Goal: Information Seeking & Learning: Check status

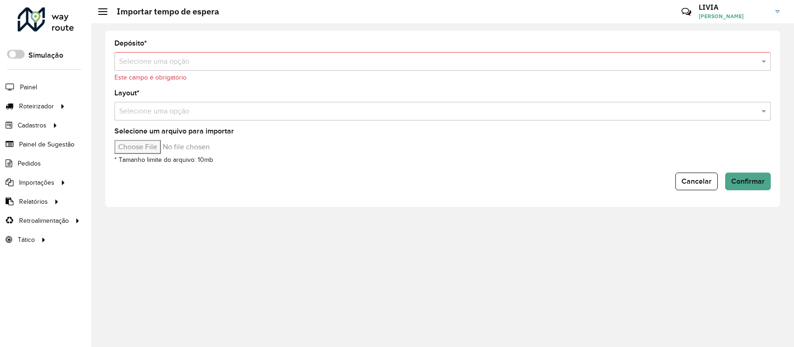
drag, startPoint x: 0, startPoint y: 0, endPoint x: 40, endPoint y: 84, distance: 93.4
click at [40, 84] on li "Painel" at bounding box center [45, 87] width 91 height 20
click at [30, 87] on span "Painel" at bounding box center [29, 87] width 19 height 10
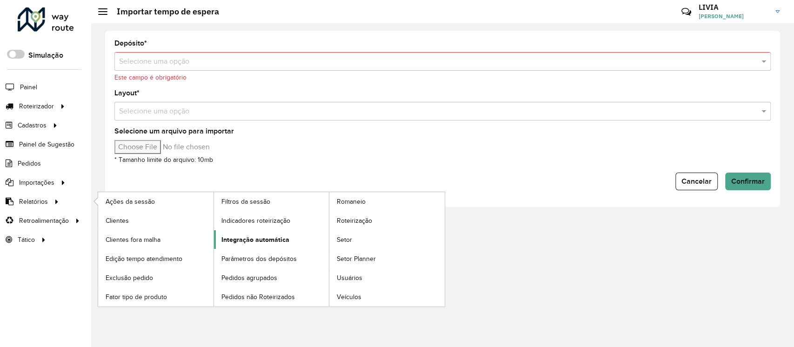
click at [234, 237] on span "Integração automática" at bounding box center [255, 240] width 68 height 10
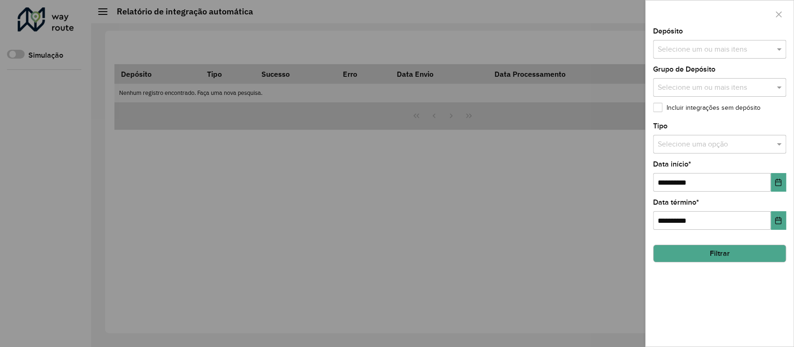
click at [234, 237] on div at bounding box center [397, 173] width 794 height 347
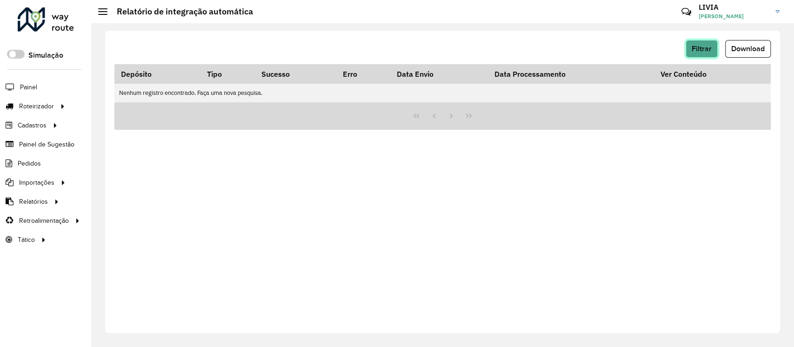
click at [707, 47] on span "Filtrar" at bounding box center [702, 49] width 20 height 8
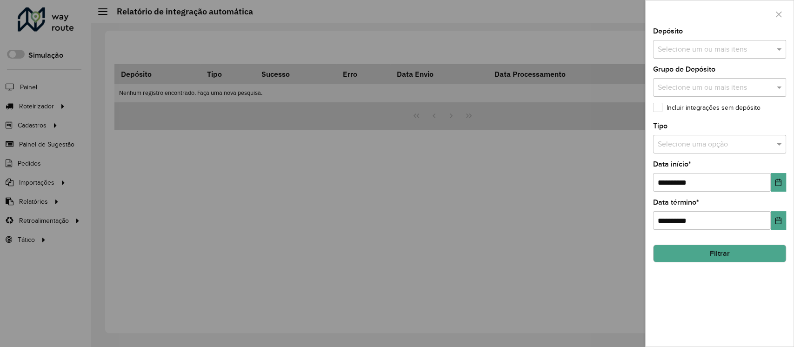
click at [707, 47] on input "text" at bounding box center [714, 49] width 119 height 11
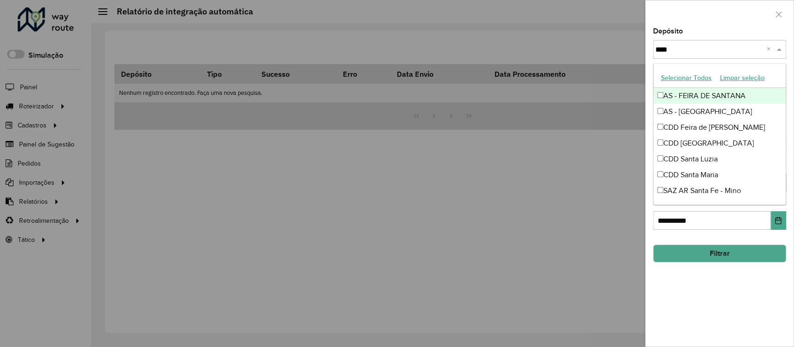
type input "*****"
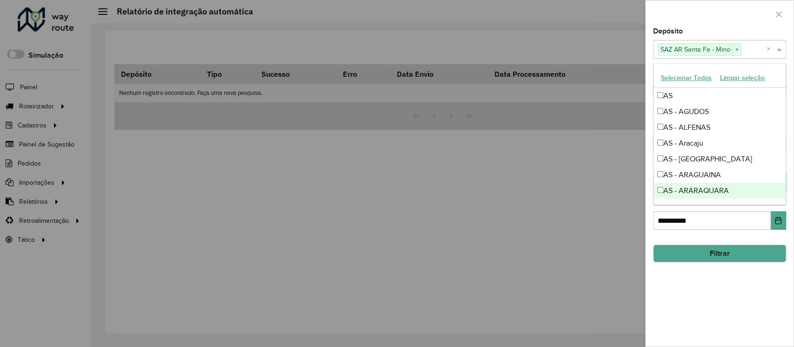
click at [704, 280] on div "**********" at bounding box center [720, 187] width 148 height 319
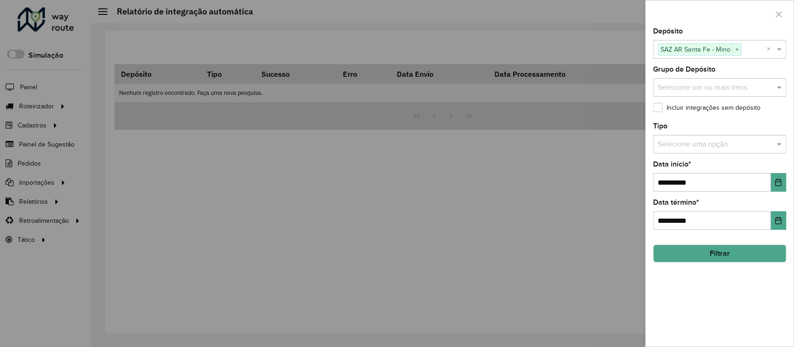
click at [749, 247] on button "Filtrar" at bounding box center [719, 254] width 133 height 18
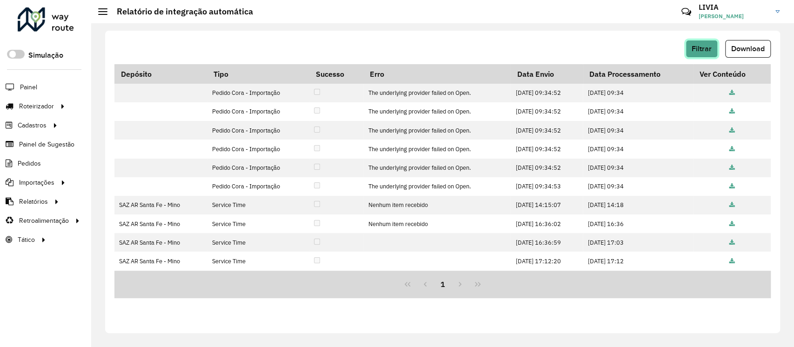
click at [709, 47] on span "Filtrar" at bounding box center [702, 49] width 20 height 8
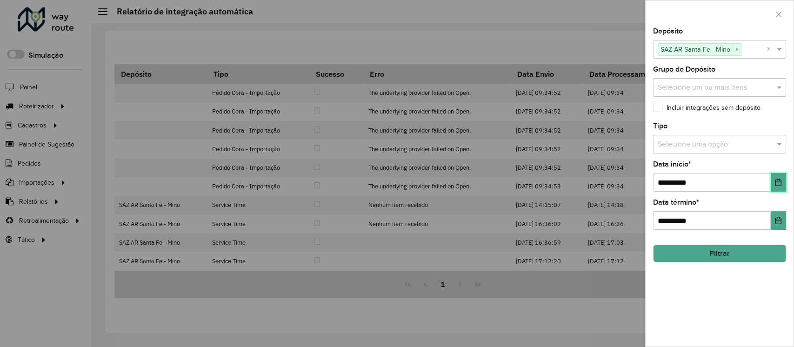
click at [775, 187] on button "Choose Date" at bounding box center [778, 182] width 15 height 19
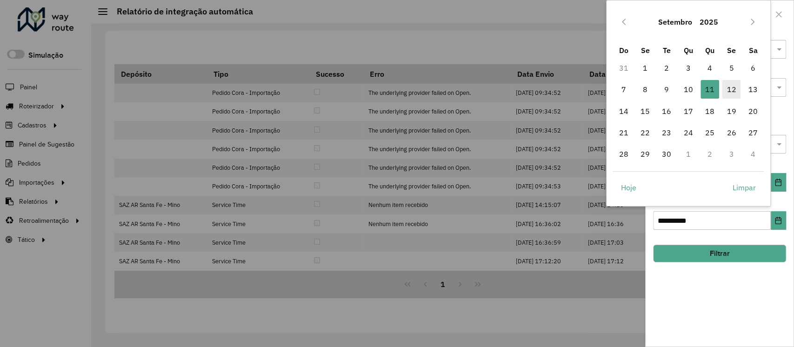
click at [731, 88] on span "12" at bounding box center [731, 89] width 19 height 19
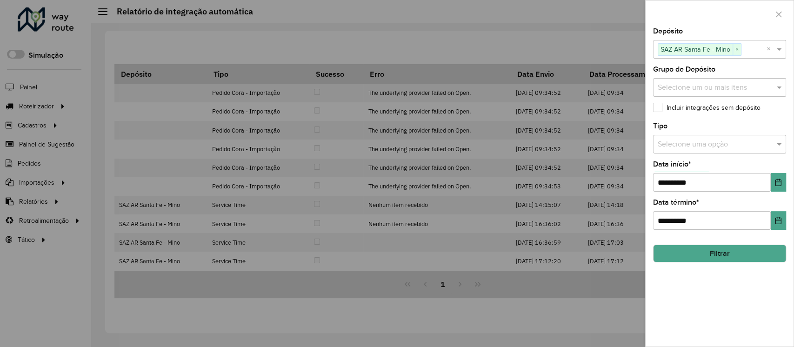
click at [716, 253] on button "Filtrar" at bounding box center [719, 254] width 133 height 18
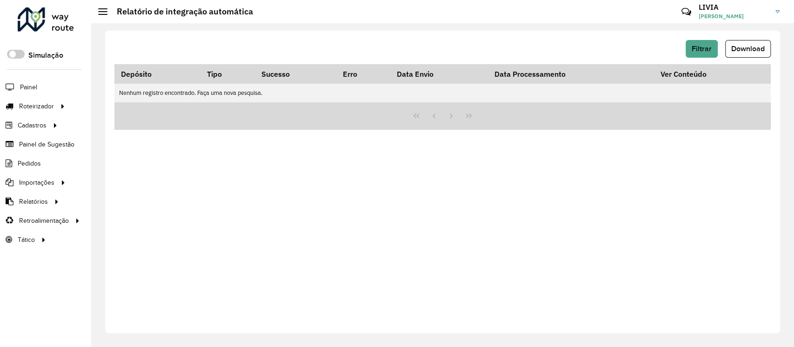
click at [697, 58] on div "Filtrar Download" at bounding box center [442, 52] width 656 height 24
click at [697, 50] on span "Filtrar" at bounding box center [702, 49] width 20 height 8
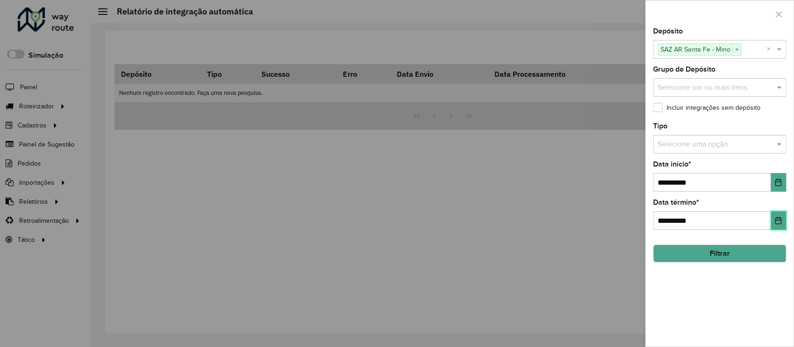
click at [781, 214] on button "Choose Date" at bounding box center [778, 220] width 15 height 19
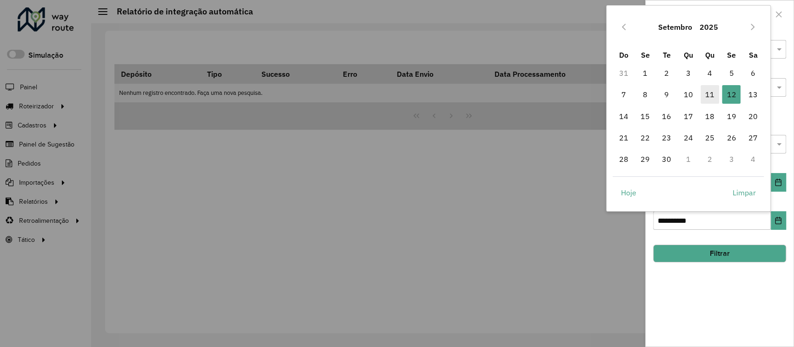
click at [713, 97] on span "11" at bounding box center [710, 94] width 19 height 19
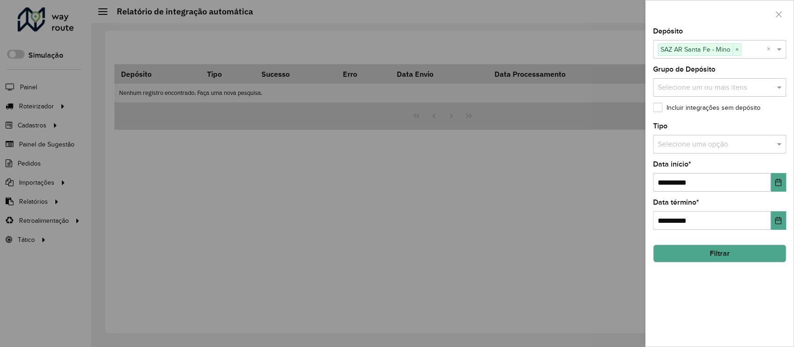
click at [709, 259] on button "Filtrar" at bounding box center [719, 254] width 133 height 18
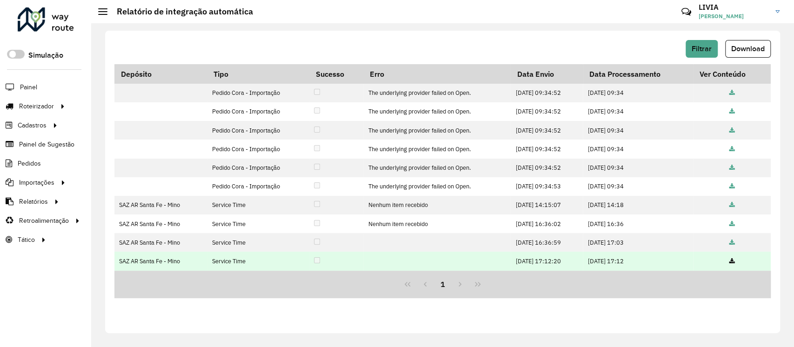
click at [735, 259] on icon at bounding box center [732, 262] width 6 height 6
drag, startPoint x: 499, startPoint y: 257, endPoint x: 539, endPoint y: 259, distance: 40.0
click at [539, 259] on tr "SAZ AR Santa Fe - Mino Service Time [DATE] 17:12:20 [DATE] 17:12" at bounding box center [442, 261] width 656 height 19
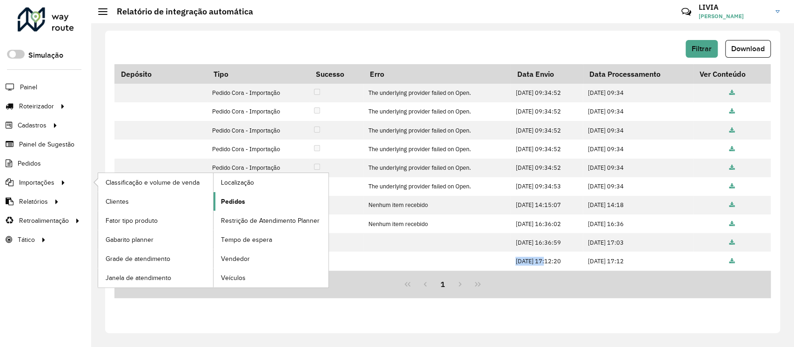
click at [263, 197] on link "Pedidos" at bounding box center [271, 201] width 115 height 19
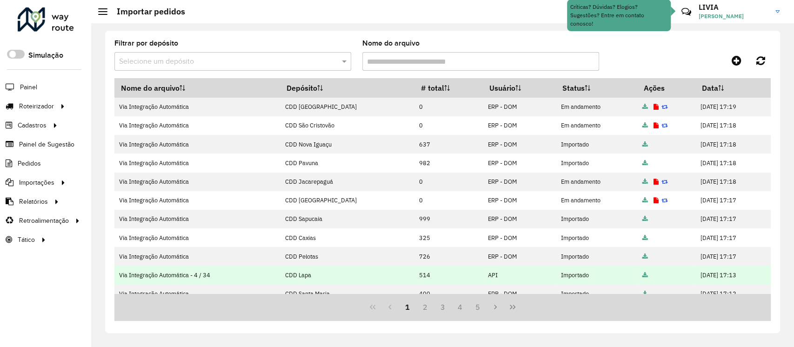
scroll to position [60, 0]
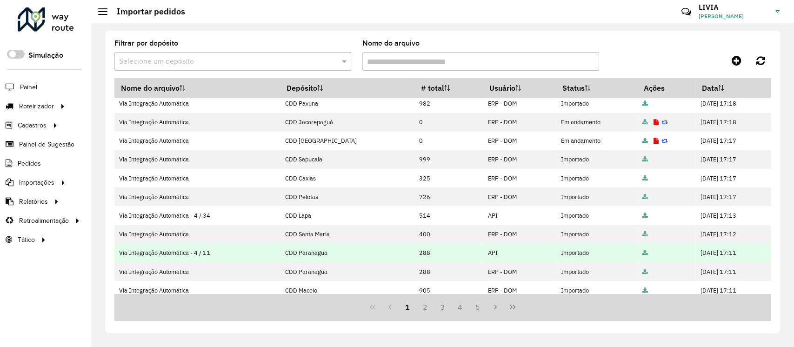
drag, startPoint x: 752, startPoint y: 252, endPoint x: 484, endPoint y: 247, distance: 268.0
click at [484, 247] on tr "Via Integração Automática - 4 / 11 CDD Paranagua 288 API Importado [DATE] 17:11" at bounding box center [442, 253] width 656 height 19
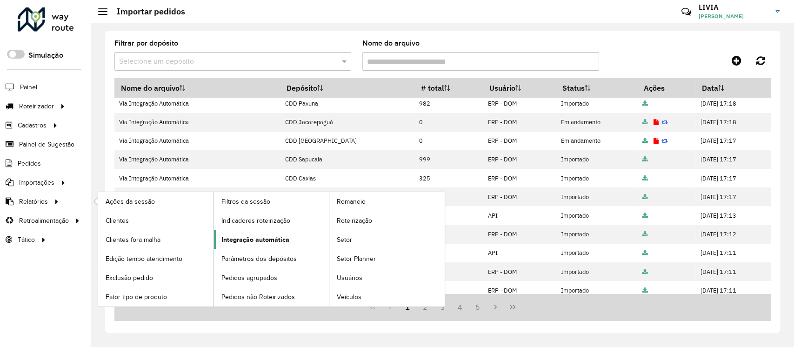
click at [282, 236] on span "Integração automática" at bounding box center [255, 240] width 68 height 10
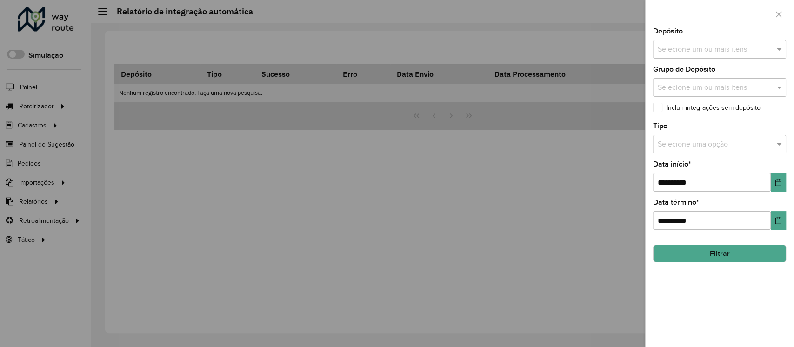
click at [697, 46] on input "text" at bounding box center [714, 49] width 119 height 11
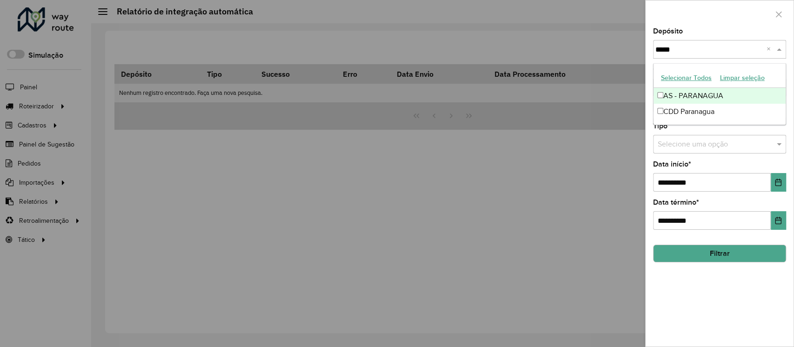
type input "******"
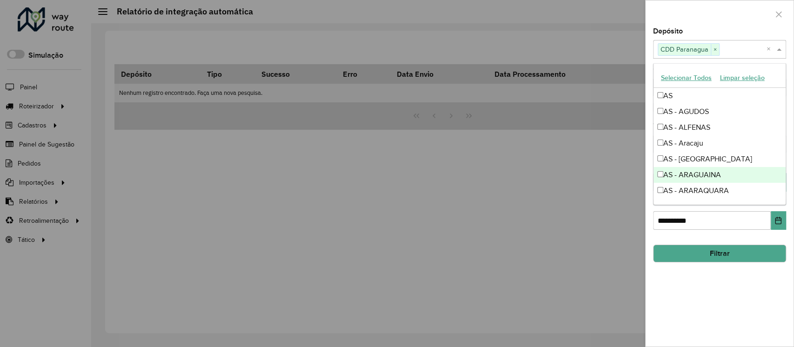
click at [718, 281] on div "**********" at bounding box center [720, 187] width 148 height 319
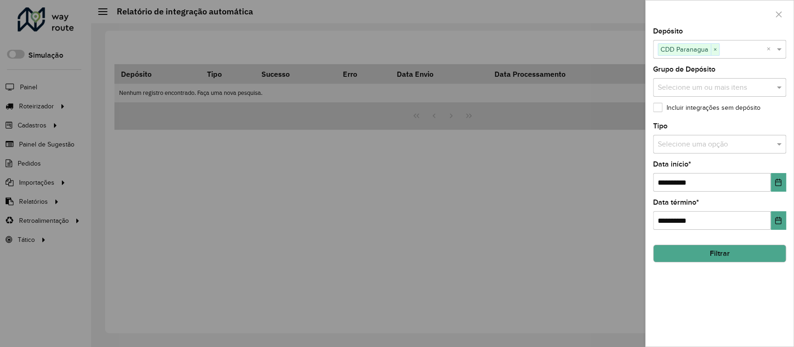
click at [721, 258] on button "Filtrar" at bounding box center [719, 254] width 133 height 18
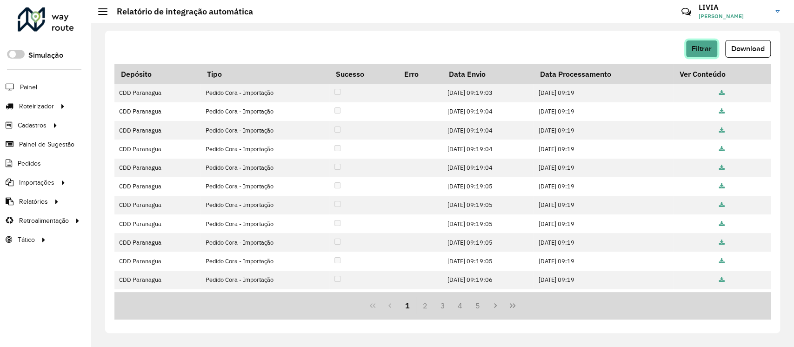
click at [697, 44] on button "Filtrar" at bounding box center [702, 49] width 32 height 18
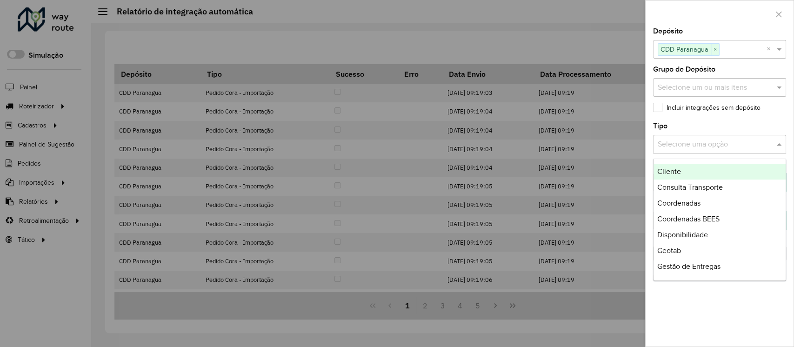
click at [722, 151] on div "Selecione uma opção" at bounding box center [719, 144] width 133 height 19
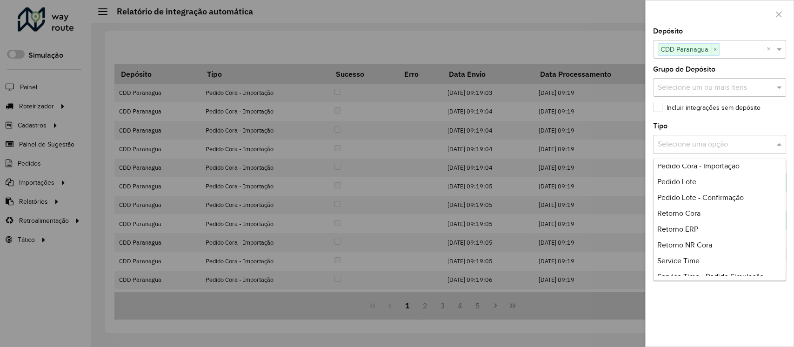
scroll to position [220, 0]
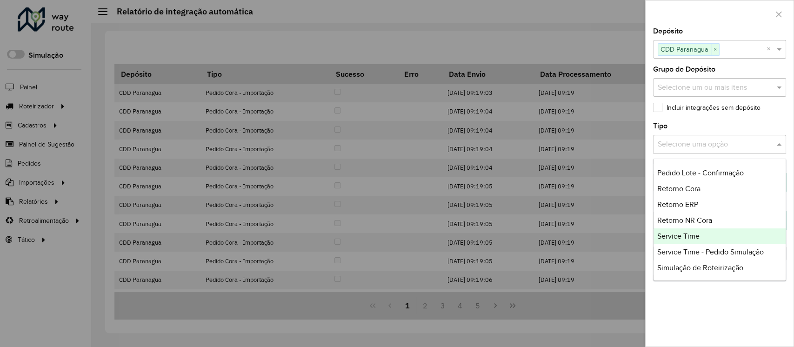
click at [707, 239] on div "Service Time" at bounding box center [720, 236] width 132 height 16
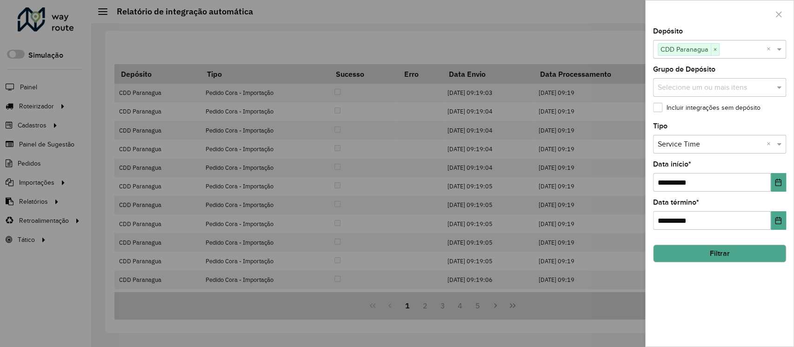
click at [705, 303] on div "**********" at bounding box center [720, 187] width 148 height 319
click at [710, 245] on button "Filtrar" at bounding box center [719, 254] width 133 height 18
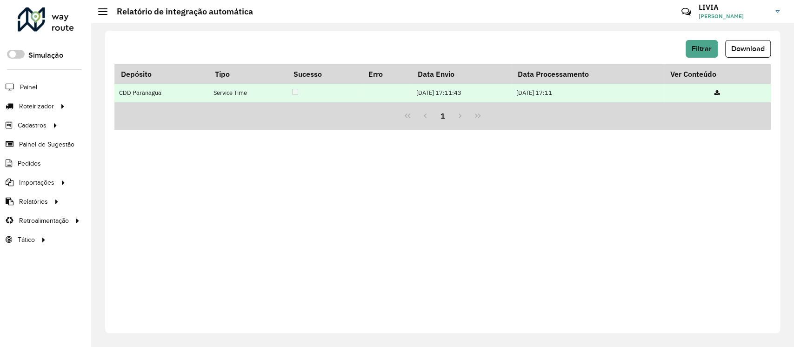
click at [718, 89] on link at bounding box center [718, 93] width 6 height 8
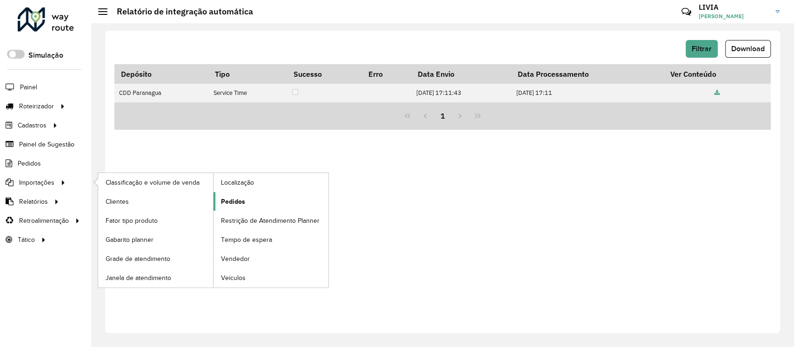
click at [263, 200] on link "Pedidos" at bounding box center [271, 201] width 115 height 19
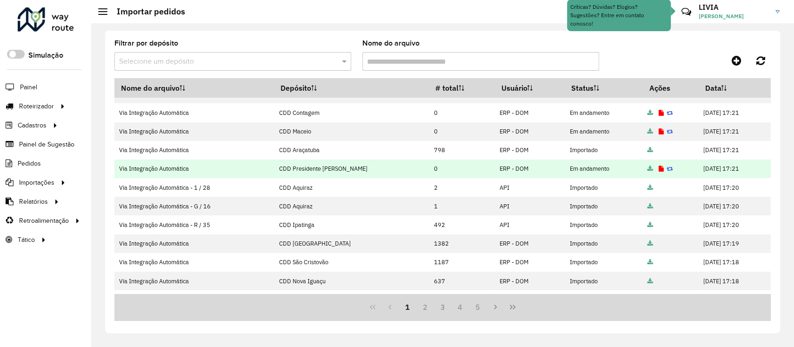
scroll to position [52, 0]
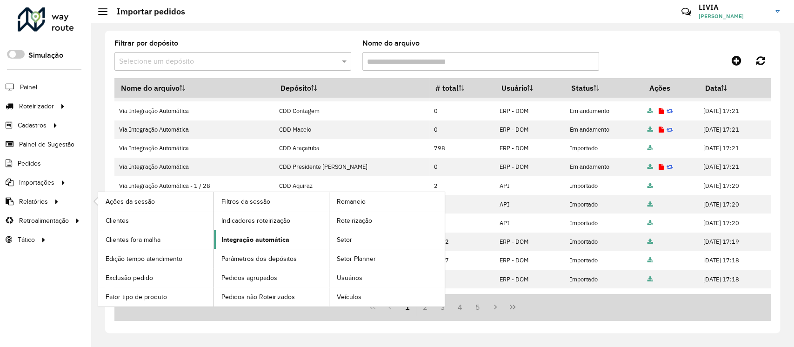
click at [278, 239] on span "Integração automática" at bounding box center [255, 240] width 68 height 10
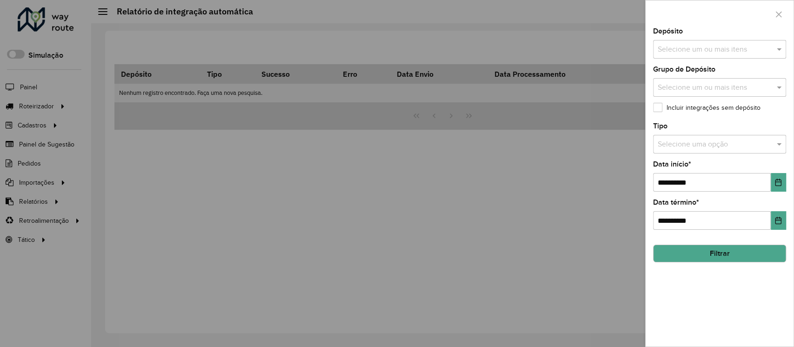
click at [728, 50] on input "text" at bounding box center [714, 49] width 119 height 11
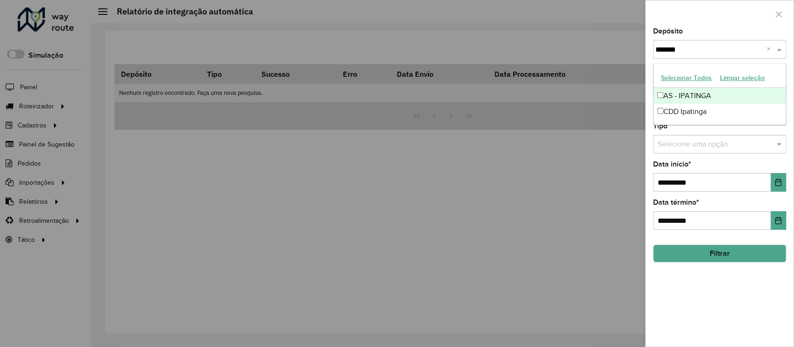
type input "********"
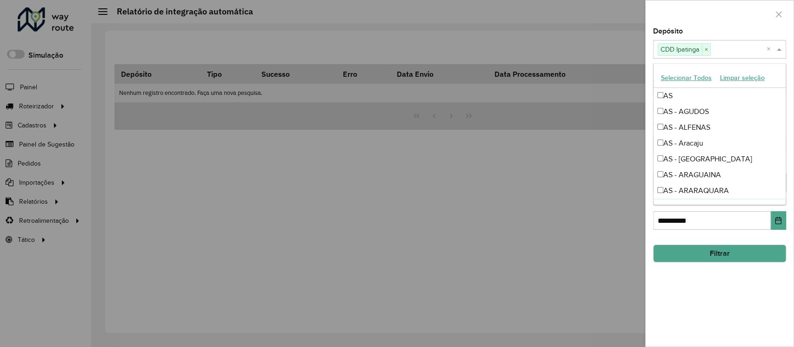
click at [709, 270] on div "**********" at bounding box center [720, 187] width 148 height 319
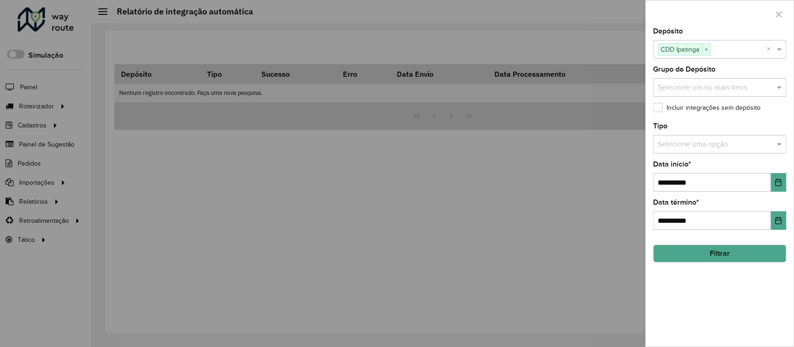
click at [715, 249] on button "Filtrar" at bounding box center [719, 254] width 133 height 18
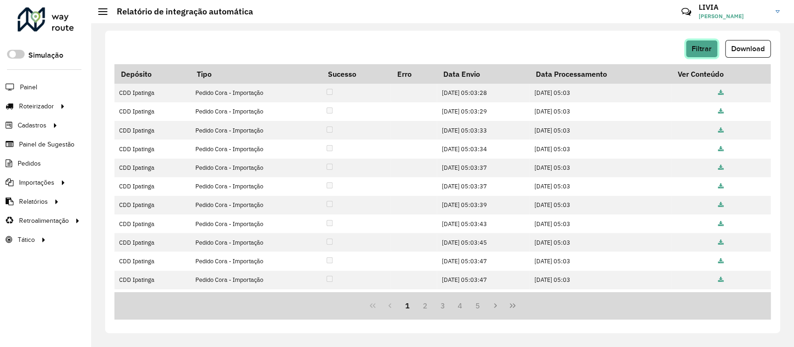
click at [692, 47] on span "Filtrar" at bounding box center [702, 49] width 20 height 8
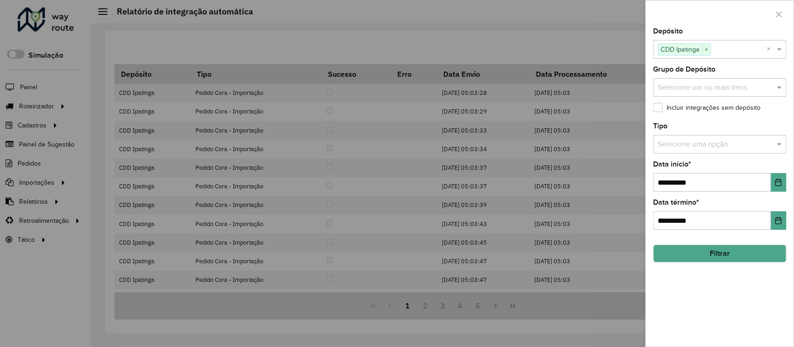
click at [735, 147] on input "text" at bounding box center [710, 144] width 105 height 11
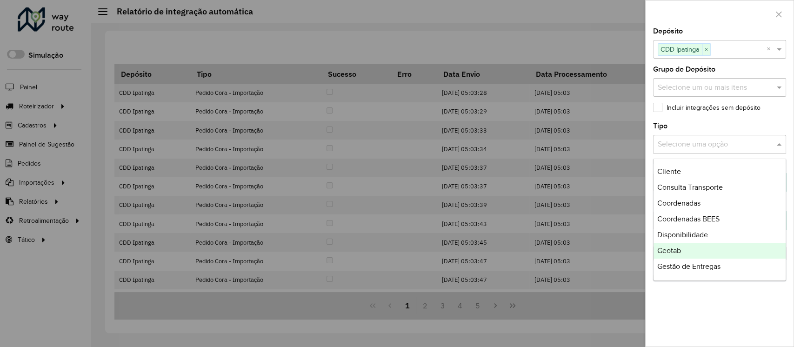
scroll to position [220, 0]
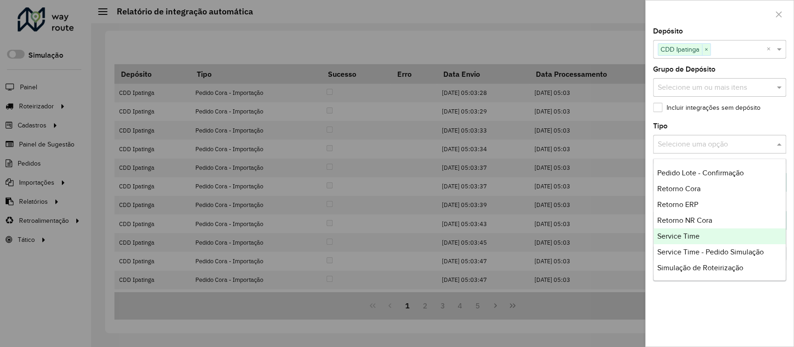
click at [717, 236] on div "Service Time" at bounding box center [720, 236] width 132 height 16
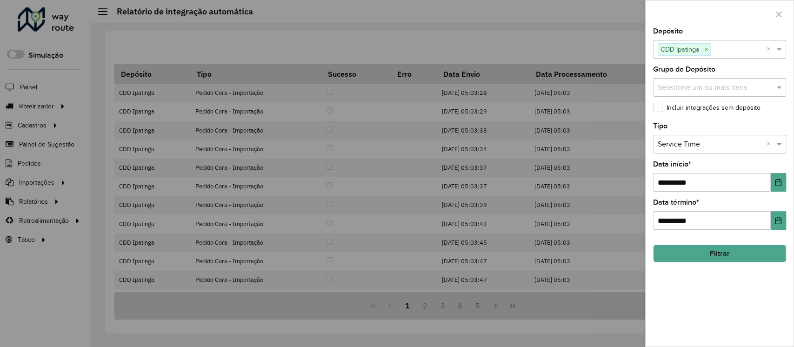
click at [717, 257] on button "Filtrar" at bounding box center [719, 254] width 133 height 18
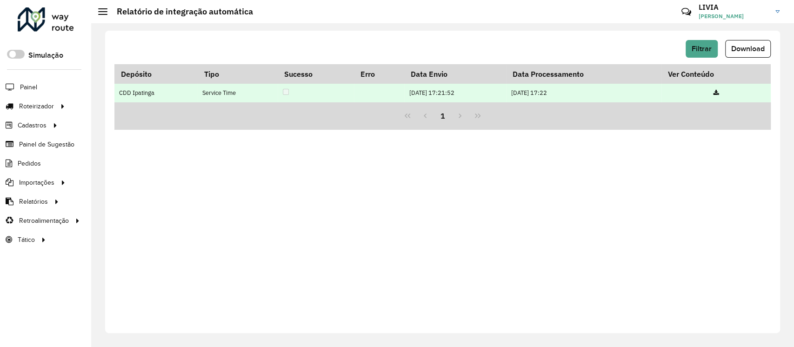
click at [718, 91] on icon at bounding box center [716, 93] width 6 height 6
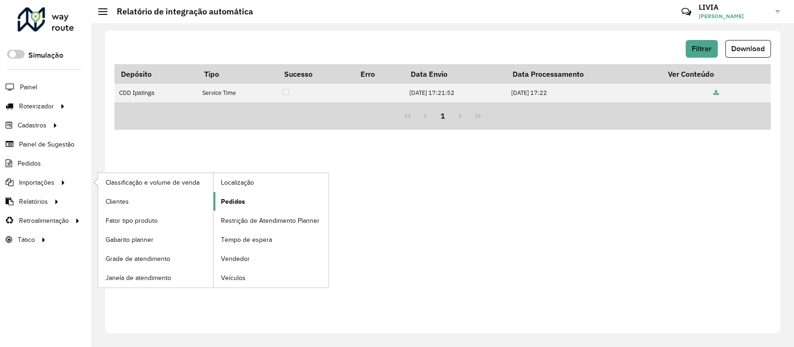
click at [240, 202] on span "Pedidos" at bounding box center [233, 202] width 24 height 10
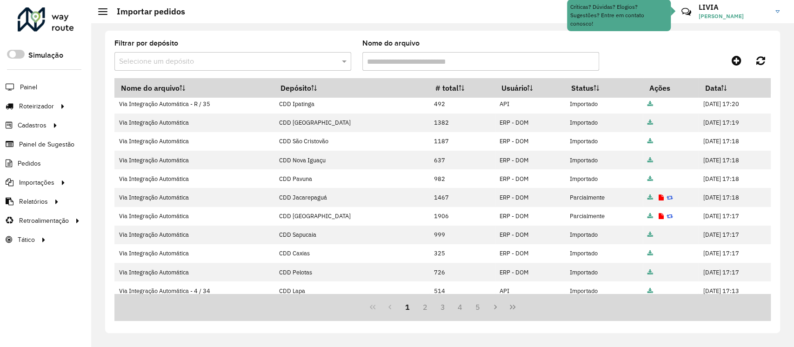
scroll to position [177, 0]
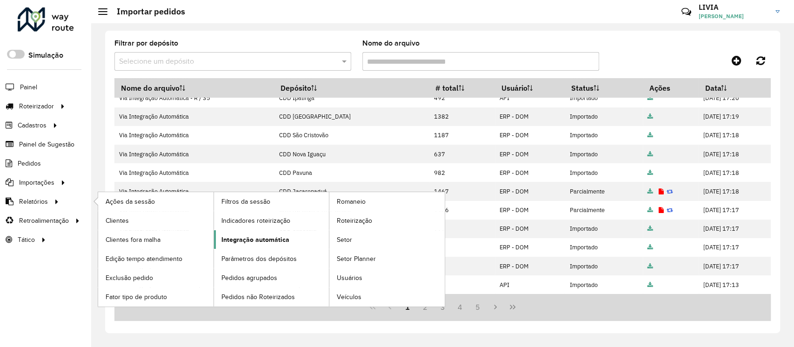
click at [281, 237] on span "Integração automática" at bounding box center [255, 240] width 68 height 10
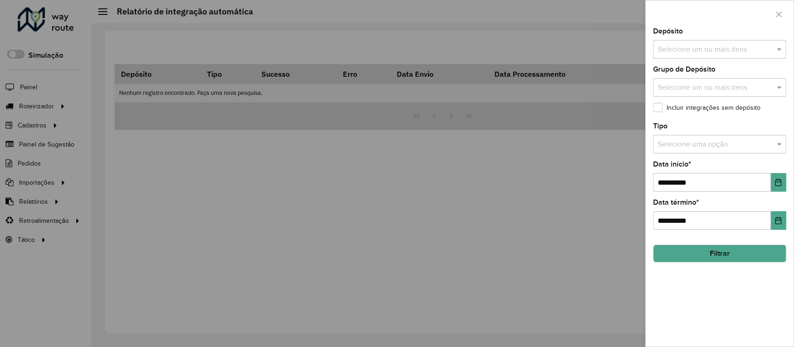
click at [714, 53] on input "text" at bounding box center [714, 49] width 119 height 11
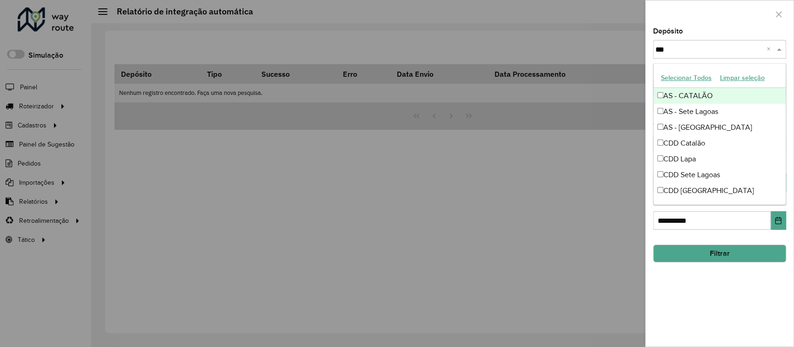
type input "****"
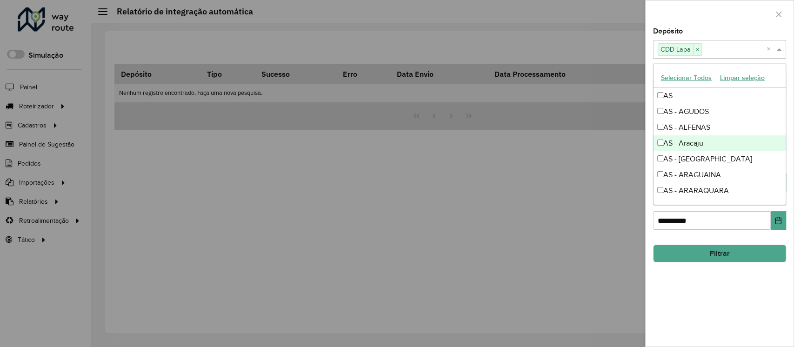
click at [726, 270] on div "**********" at bounding box center [720, 187] width 148 height 319
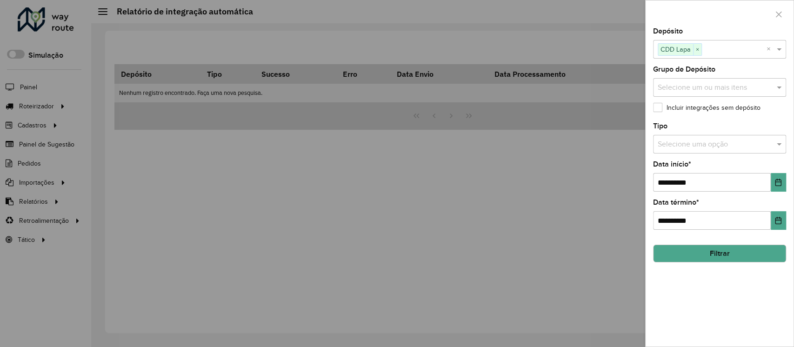
click at [712, 147] on input "text" at bounding box center [710, 144] width 105 height 11
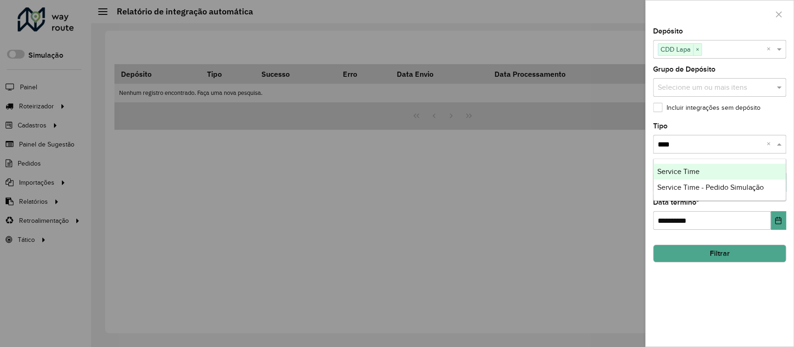
type input "*****"
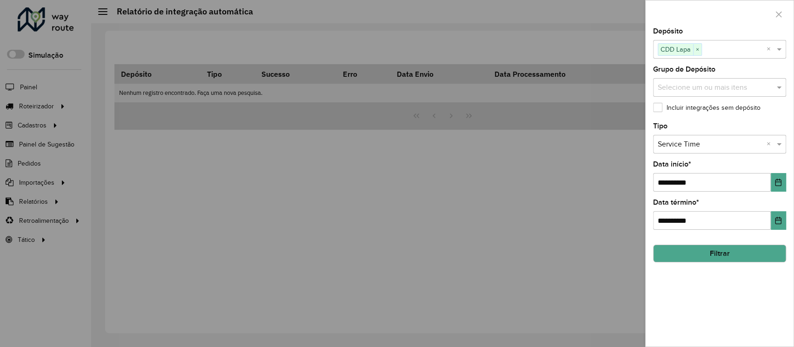
click at [712, 253] on button "Filtrar" at bounding box center [719, 254] width 133 height 18
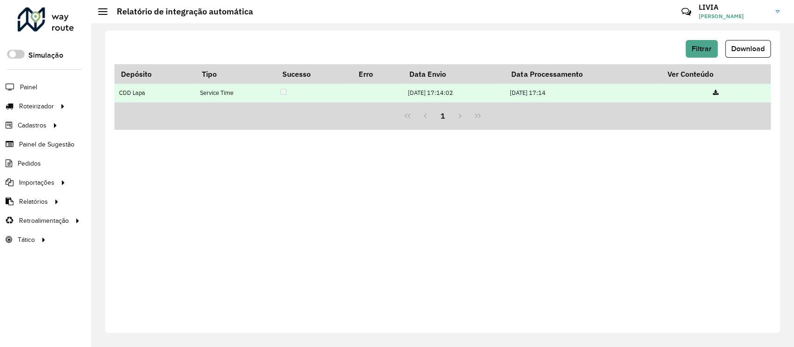
click at [718, 93] on icon at bounding box center [716, 93] width 6 height 6
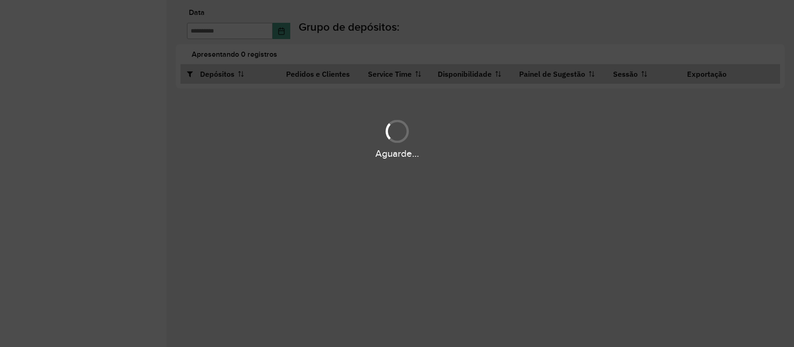
type input "**********"
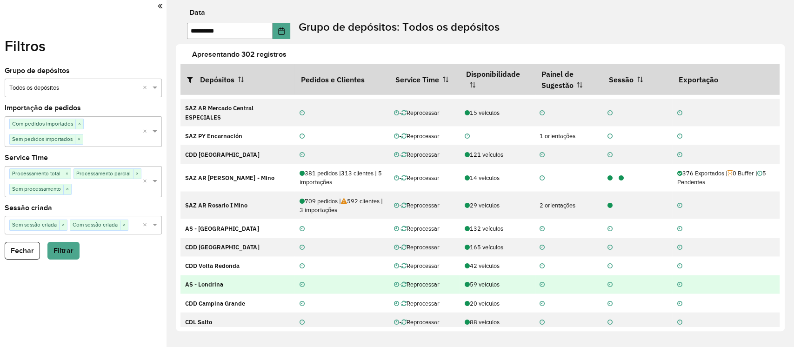
scroll to position [1552, 0]
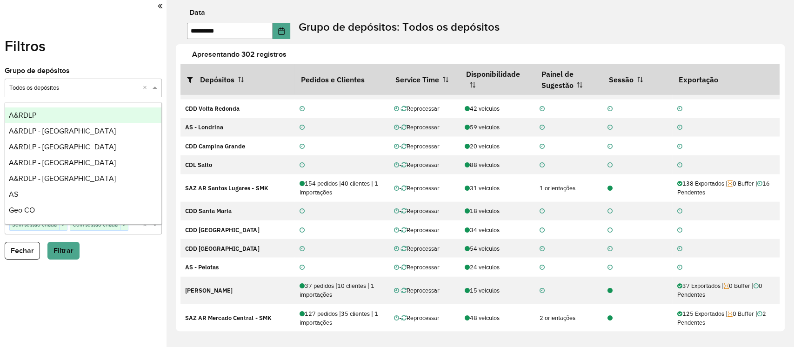
click at [108, 83] on div "Selecione um grupo × Todos os depósitos ×" at bounding box center [83, 88] width 157 height 19
click at [63, 120] on div "A&RDLP" at bounding box center [83, 115] width 156 height 16
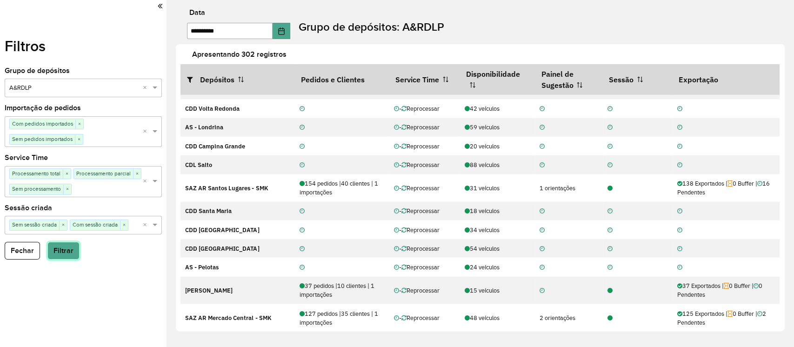
click at [64, 248] on button "Filtrar" at bounding box center [63, 251] width 32 height 18
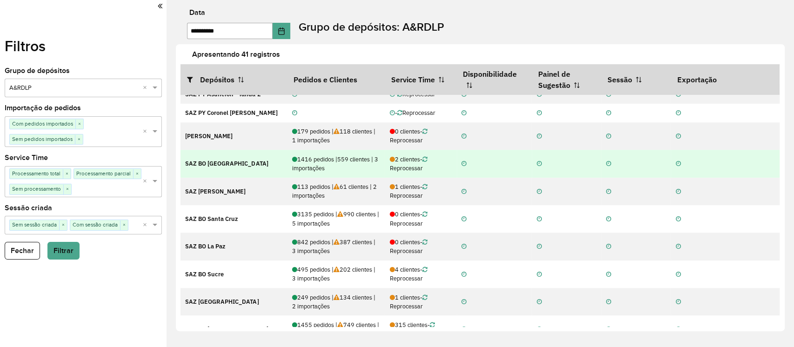
scroll to position [605, 0]
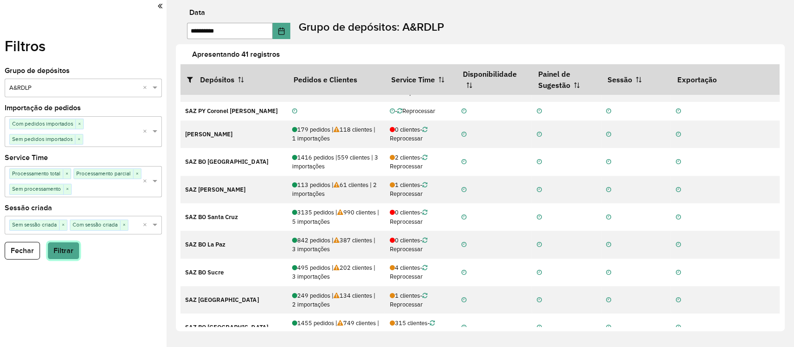
click at [67, 248] on button "Filtrar" at bounding box center [63, 251] width 32 height 18
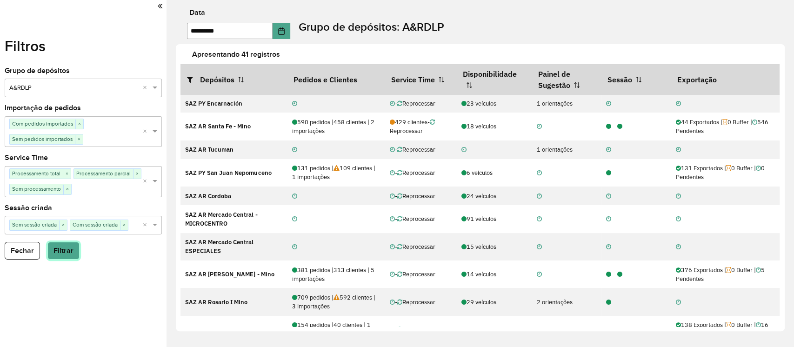
scroll to position [79, 0]
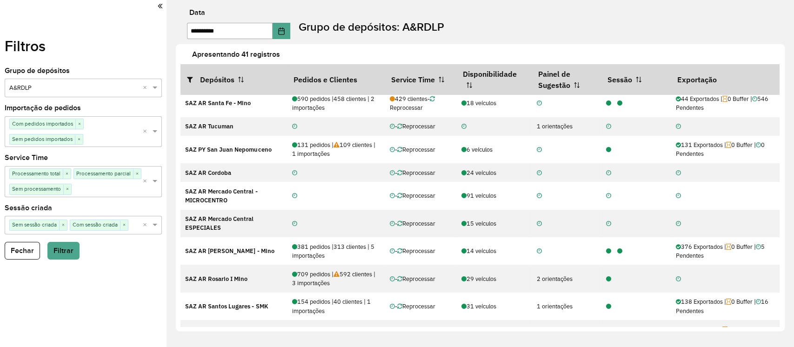
click at [50, 92] on input "text" at bounding box center [73, 88] width 129 height 9
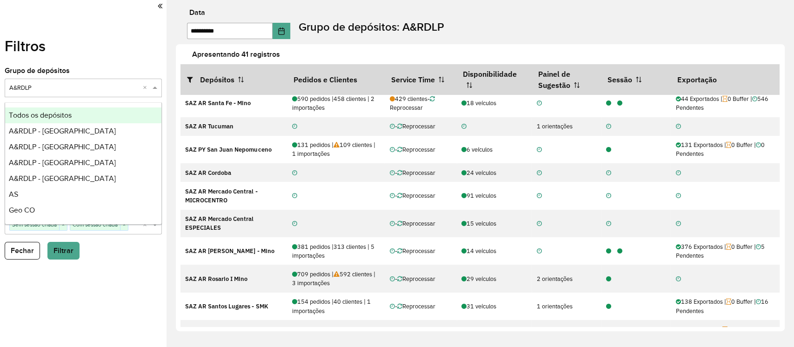
click at [108, 110] on div "Todos os depósitos" at bounding box center [83, 115] width 156 height 16
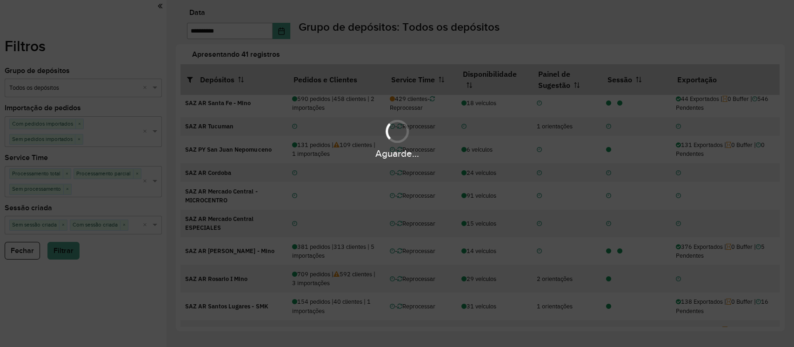
click at [73, 259] on div "Aguarde..." at bounding box center [397, 173] width 794 height 347
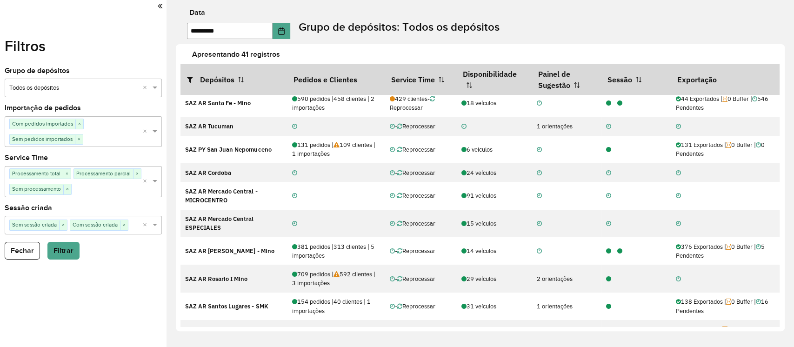
click at [73, 251] on hb-app "**********" at bounding box center [397, 173] width 794 height 347
click at [73, 251] on button "Filtrar" at bounding box center [63, 251] width 32 height 18
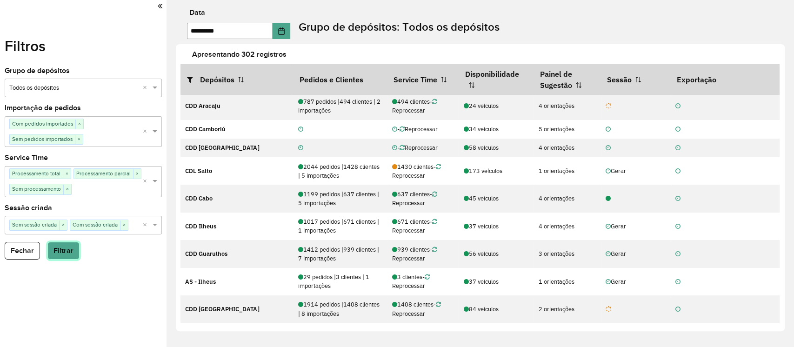
scroll to position [0, 0]
